Goal: Transaction & Acquisition: Purchase product/service

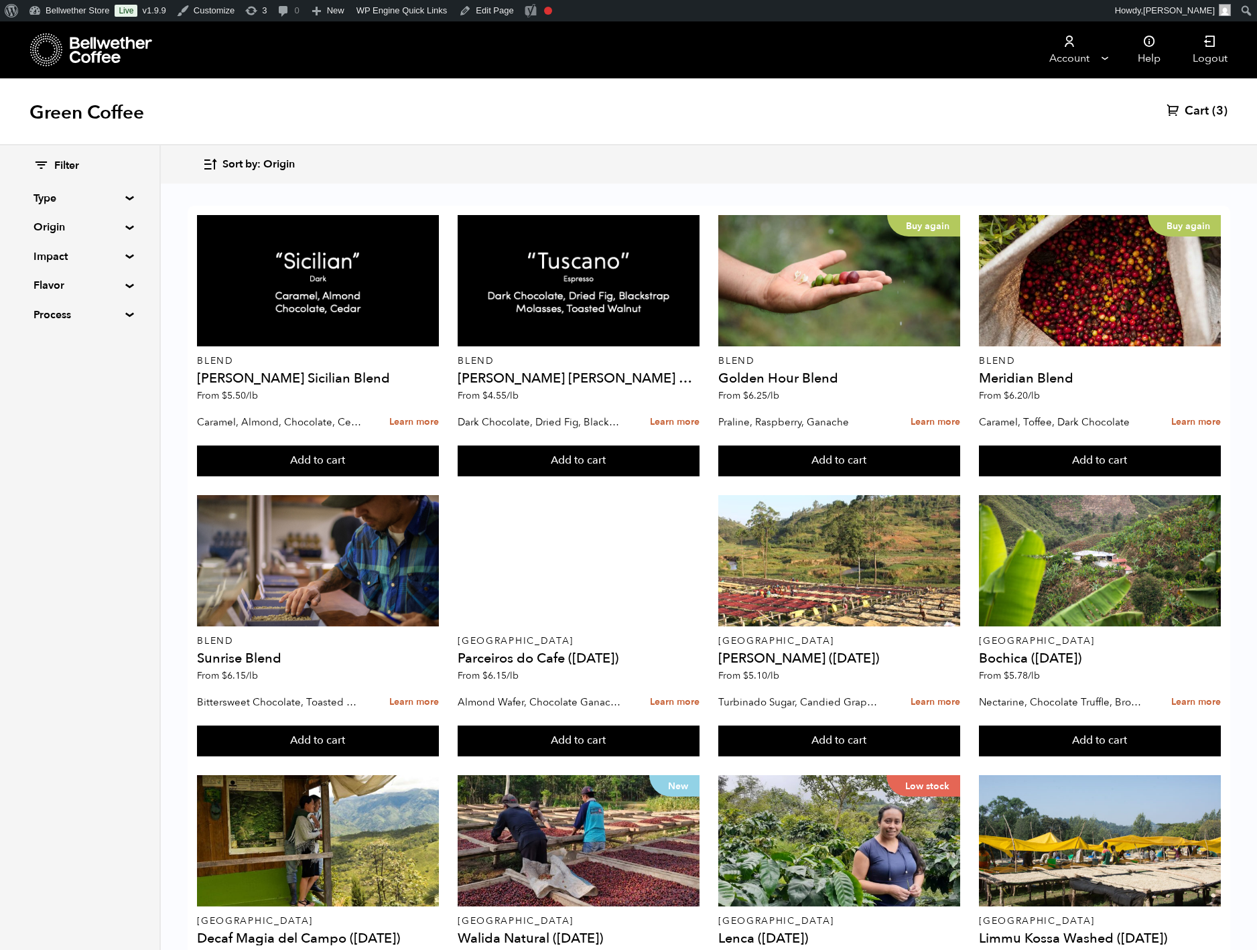
click at [126, 243] on div "Filter Type Blend Single Origin Decaf Seasonal Year Round Custom Origin Blend […" at bounding box center [80, 241] width 92 height 164
click at [126, 235] on summary "Origin" at bounding box center [80, 227] width 92 height 16
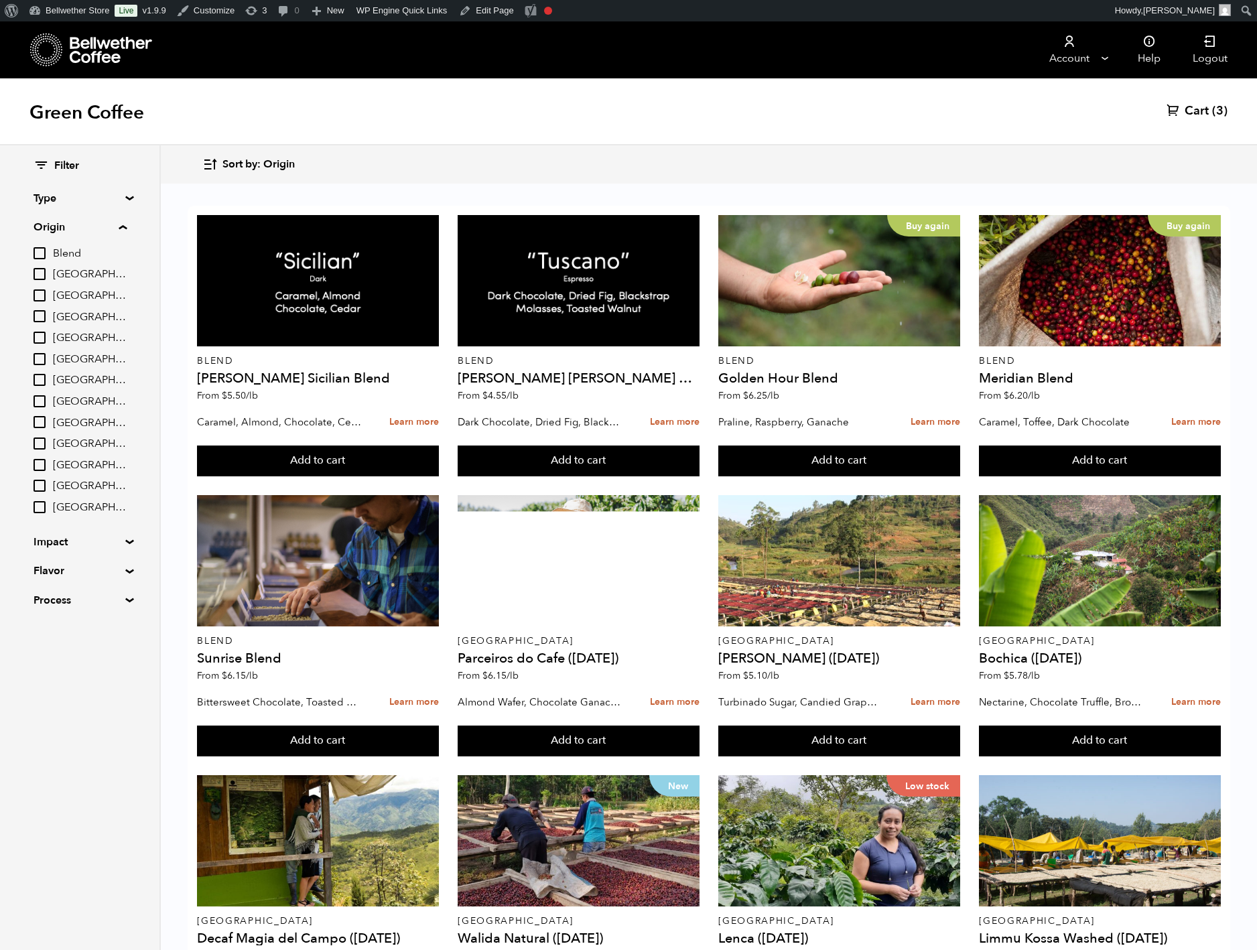
click at [123, 388] on span "[GEOGRAPHIC_DATA]" at bounding box center [90, 380] width 74 height 15
click at [0, 0] on input "[GEOGRAPHIC_DATA]" at bounding box center [0, 0] width 0 height 0
checkbox input "true"
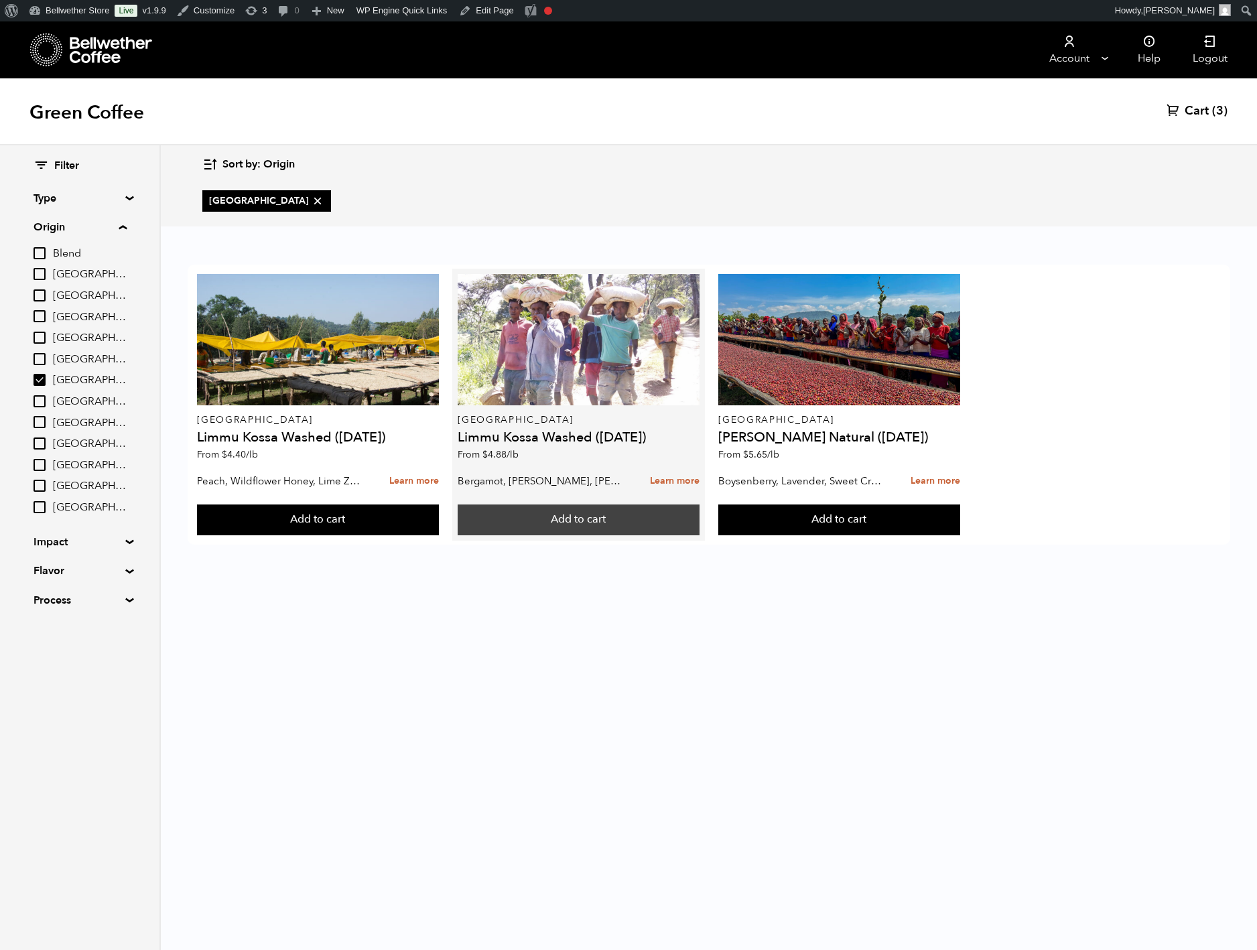
click at [439, 535] on button "Add to cart" at bounding box center [318, 520] width 242 height 31
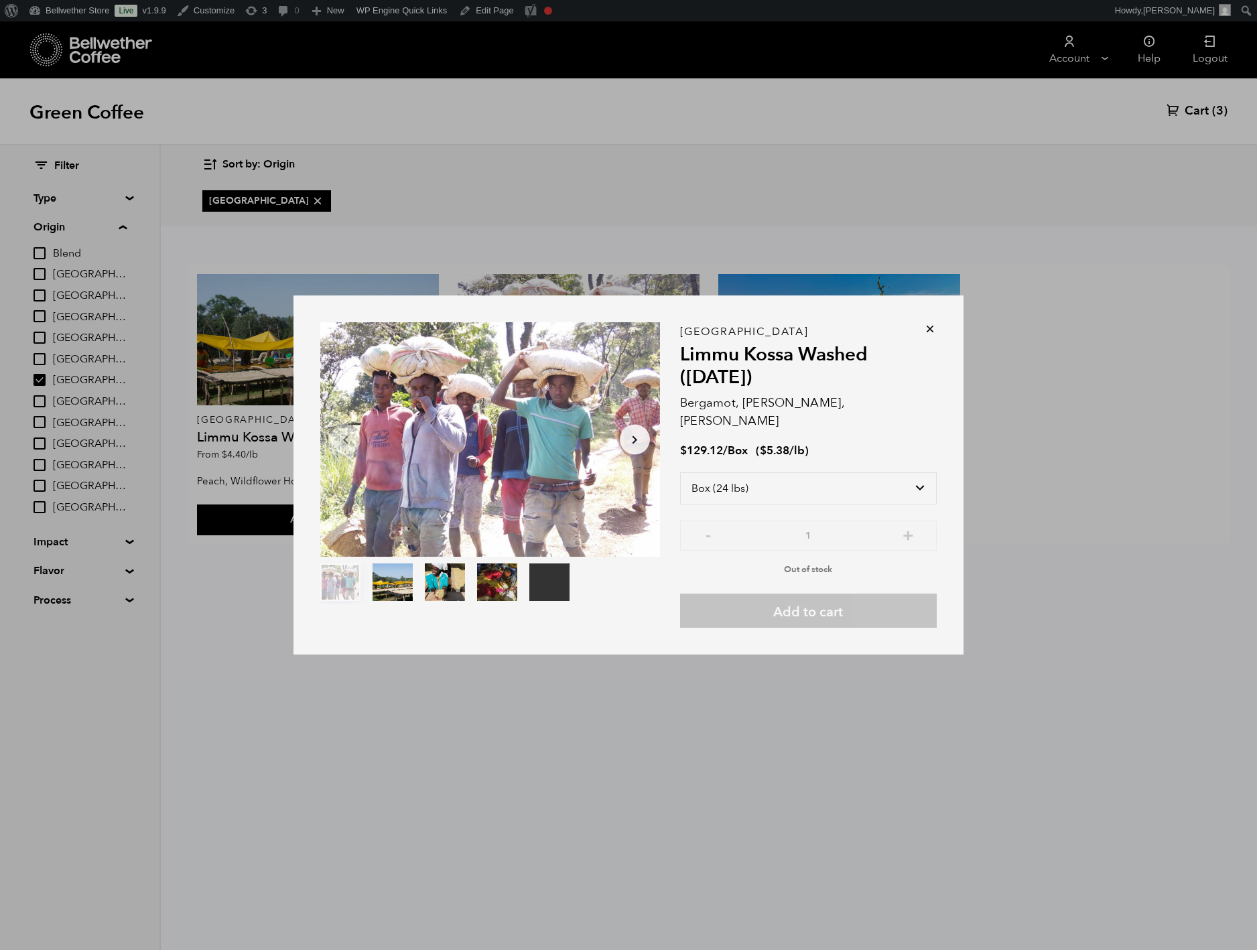
click at [848, 472] on div "Select size Bag (60kg) (132 lbs) Box (24 lbs)" at bounding box center [808, 496] width 257 height 48
select select "bag-3"
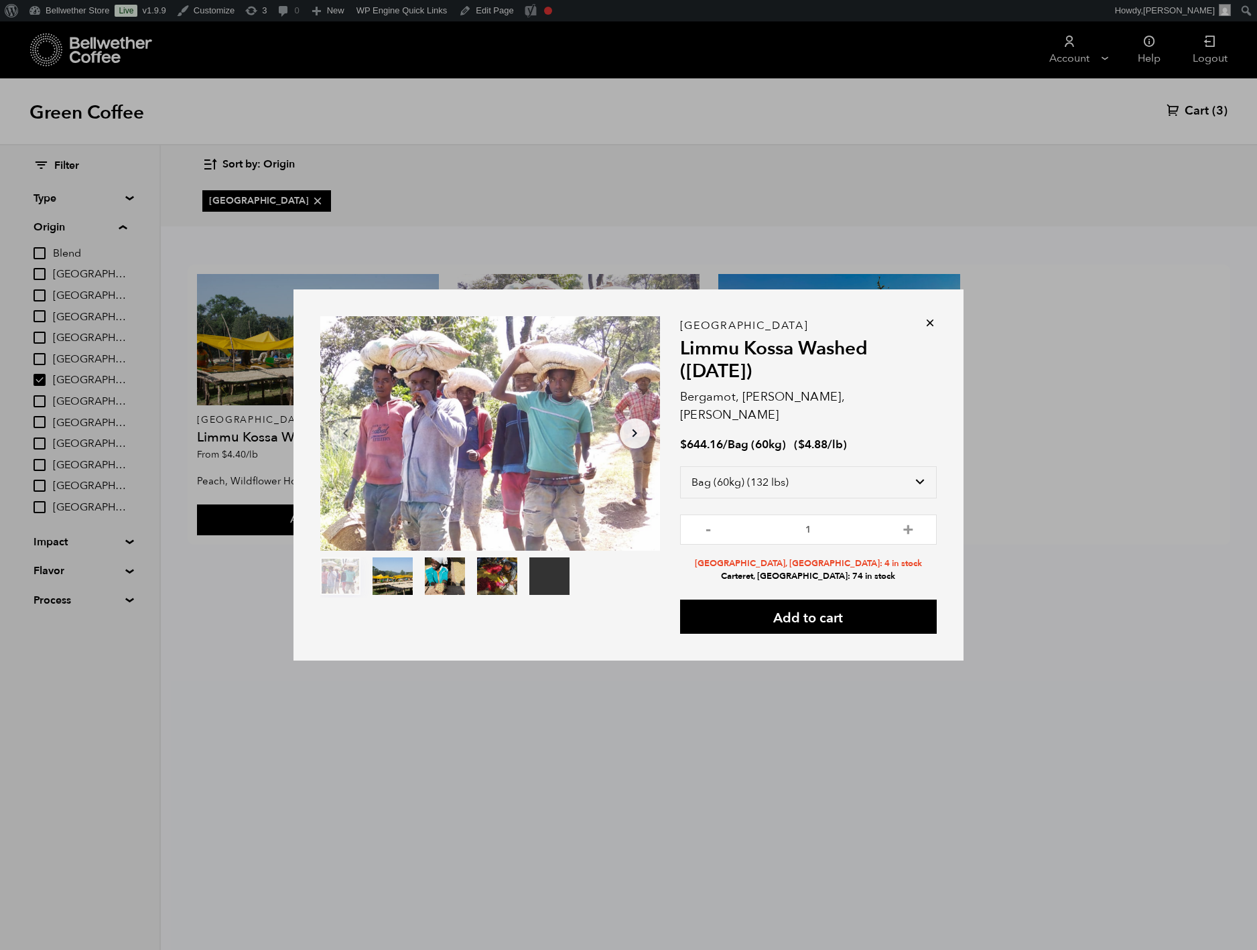
click at [937, 316] on icon at bounding box center [929, 322] width 13 height 13
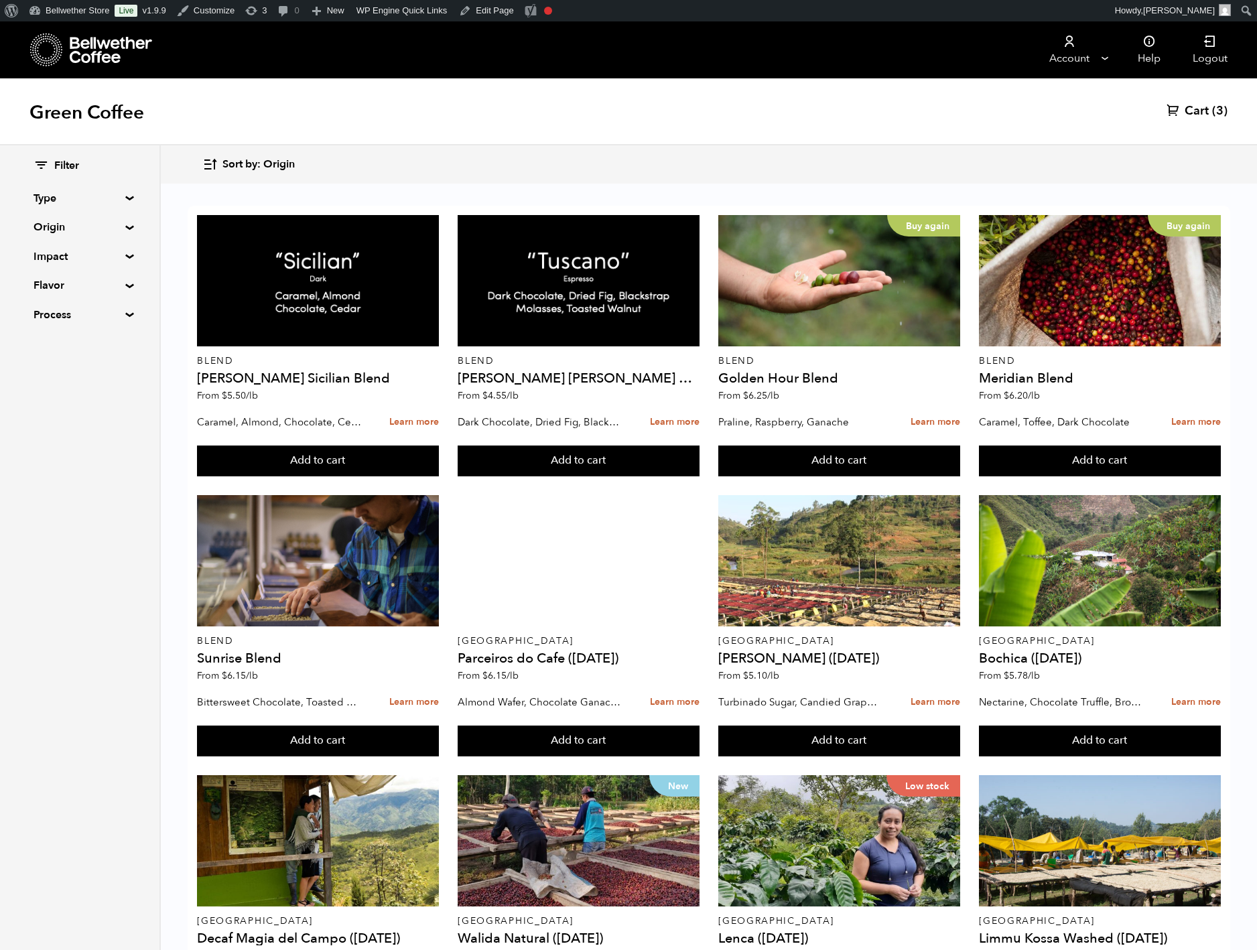
click at [126, 235] on summary "Origin" at bounding box center [80, 227] width 92 height 16
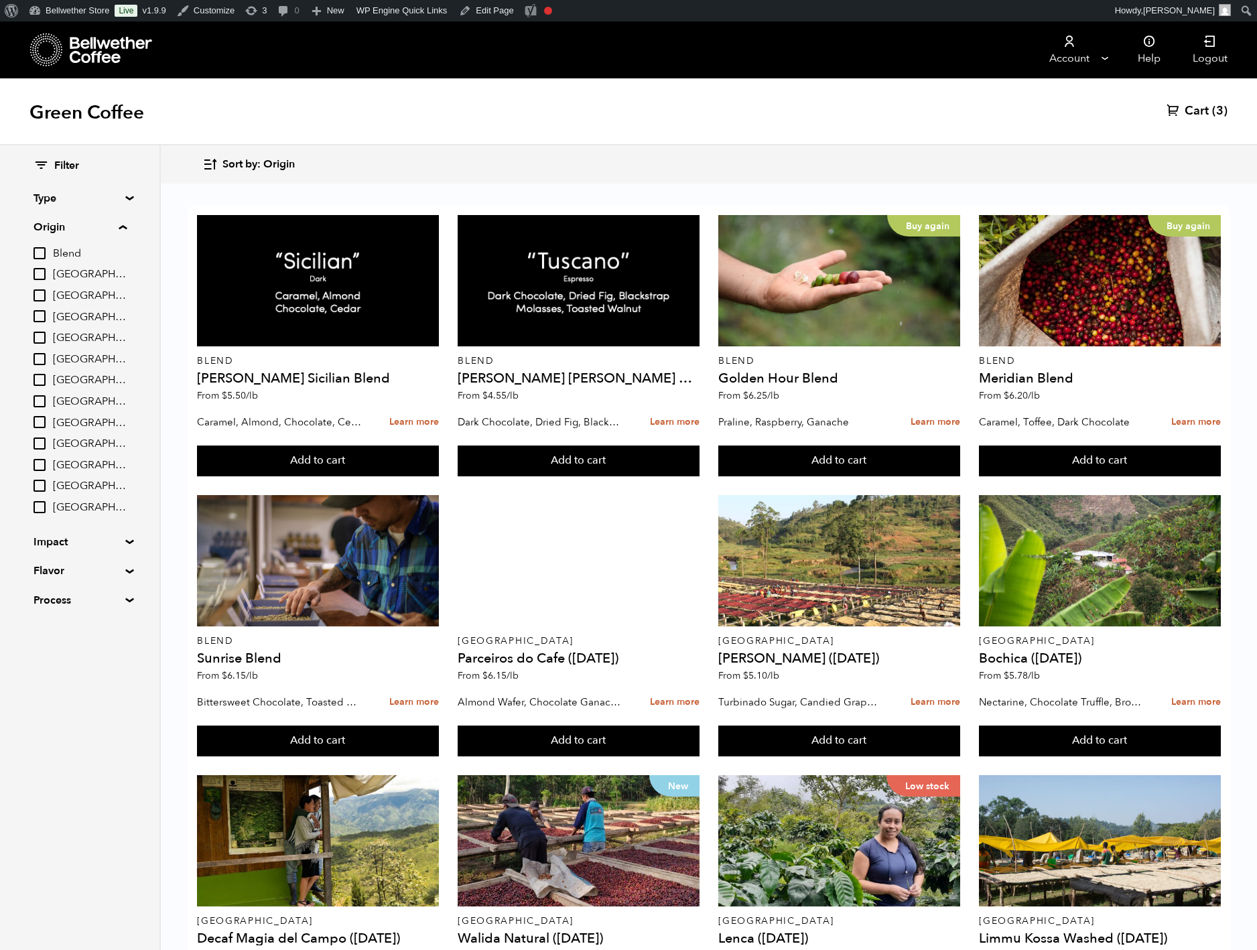
click at [123, 494] on label "[GEOGRAPHIC_DATA]" at bounding box center [80, 486] width 93 height 16
click at [0, 0] on input "[GEOGRAPHIC_DATA]" at bounding box center [0, 0] width 0 height 0
checkbox input "true"
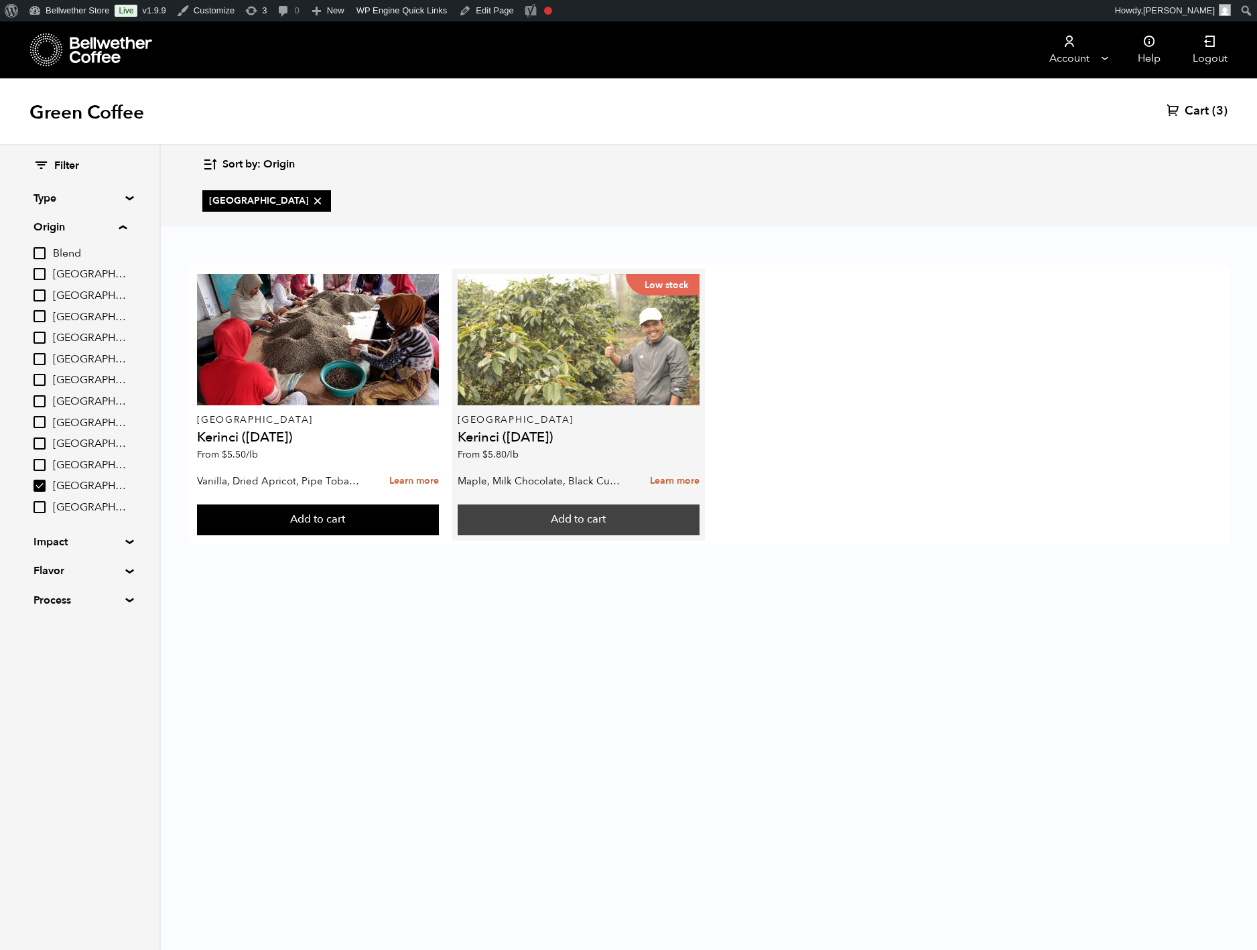
click at [439, 535] on button "Add to cart" at bounding box center [318, 520] width 242 height 31
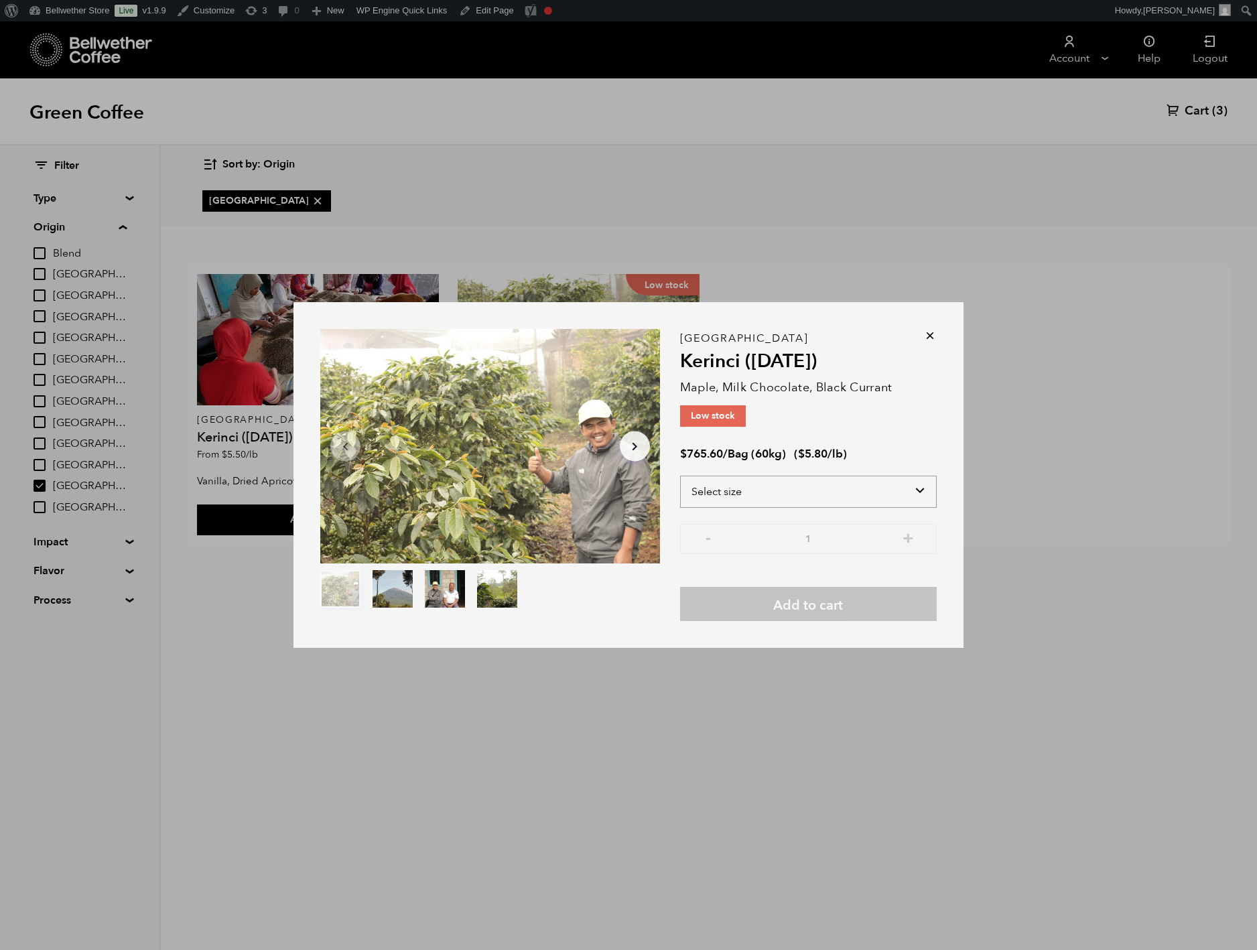
select select "bag-3"
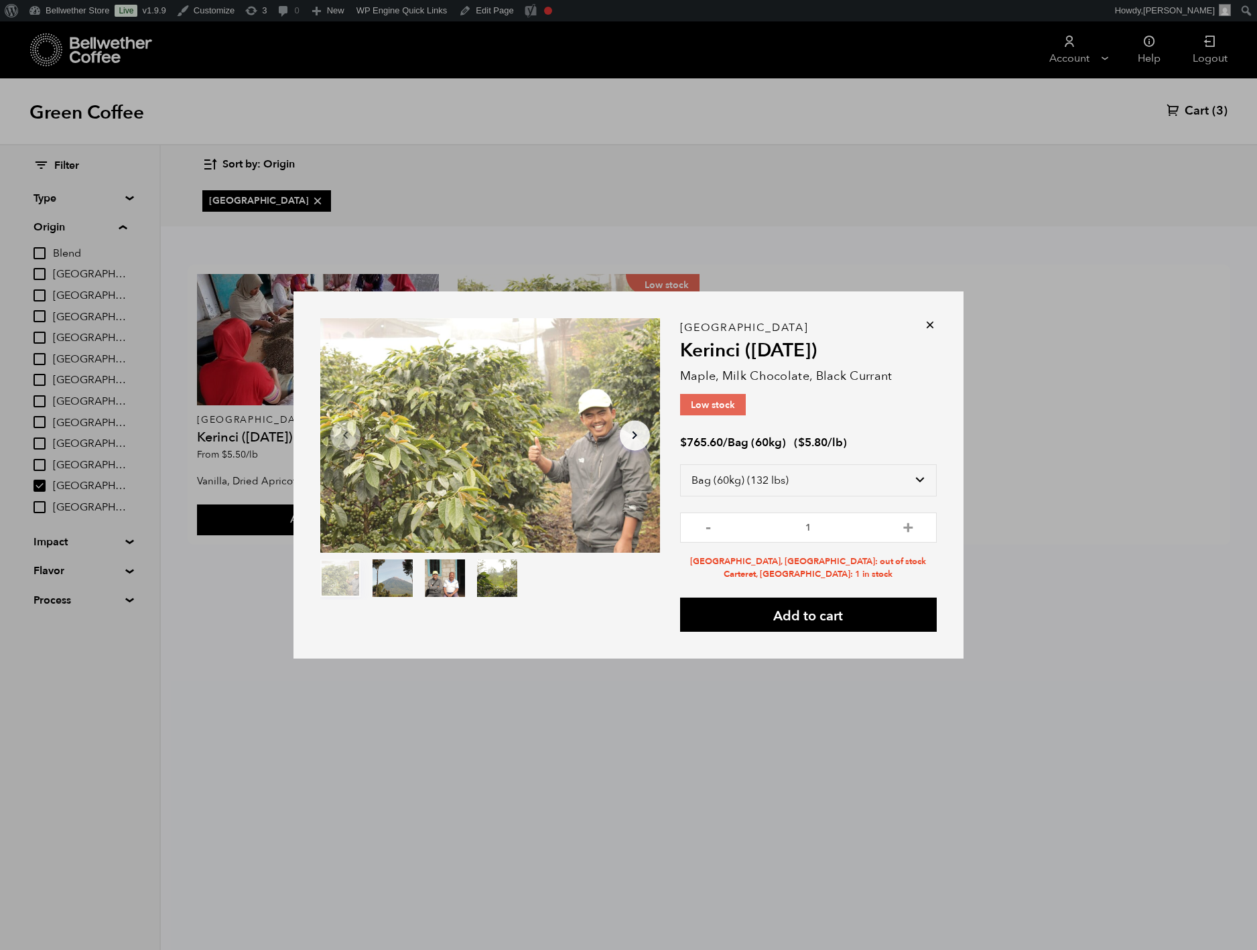
click at [937, 318] on icon at bounding box center [929, 324] width 13 height 13
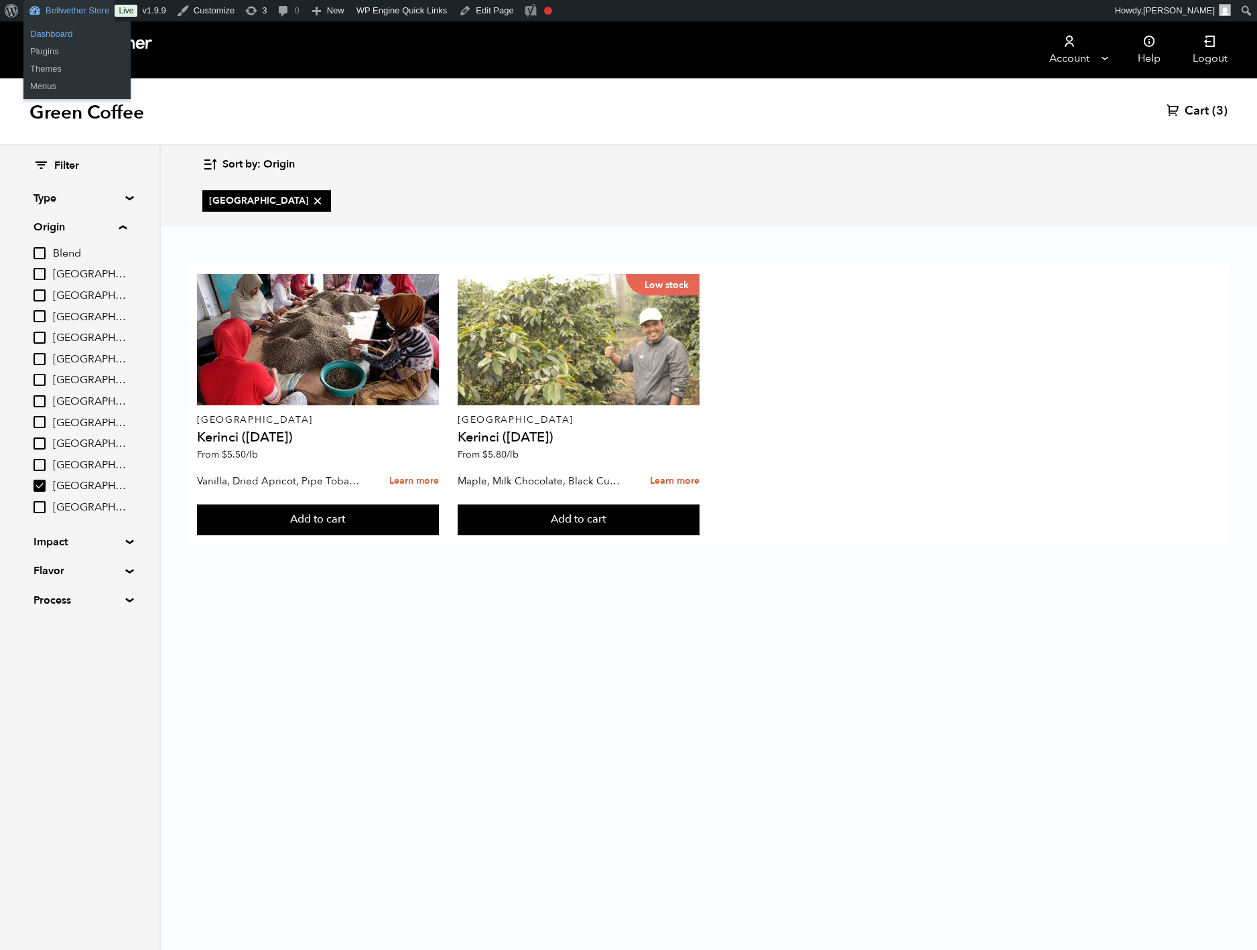
click at [87, 38] on link "Dashboard" at bounding box center [76, 33] width 107 height 17
